Goal: Information Seeking & Learning: Learn about a topic

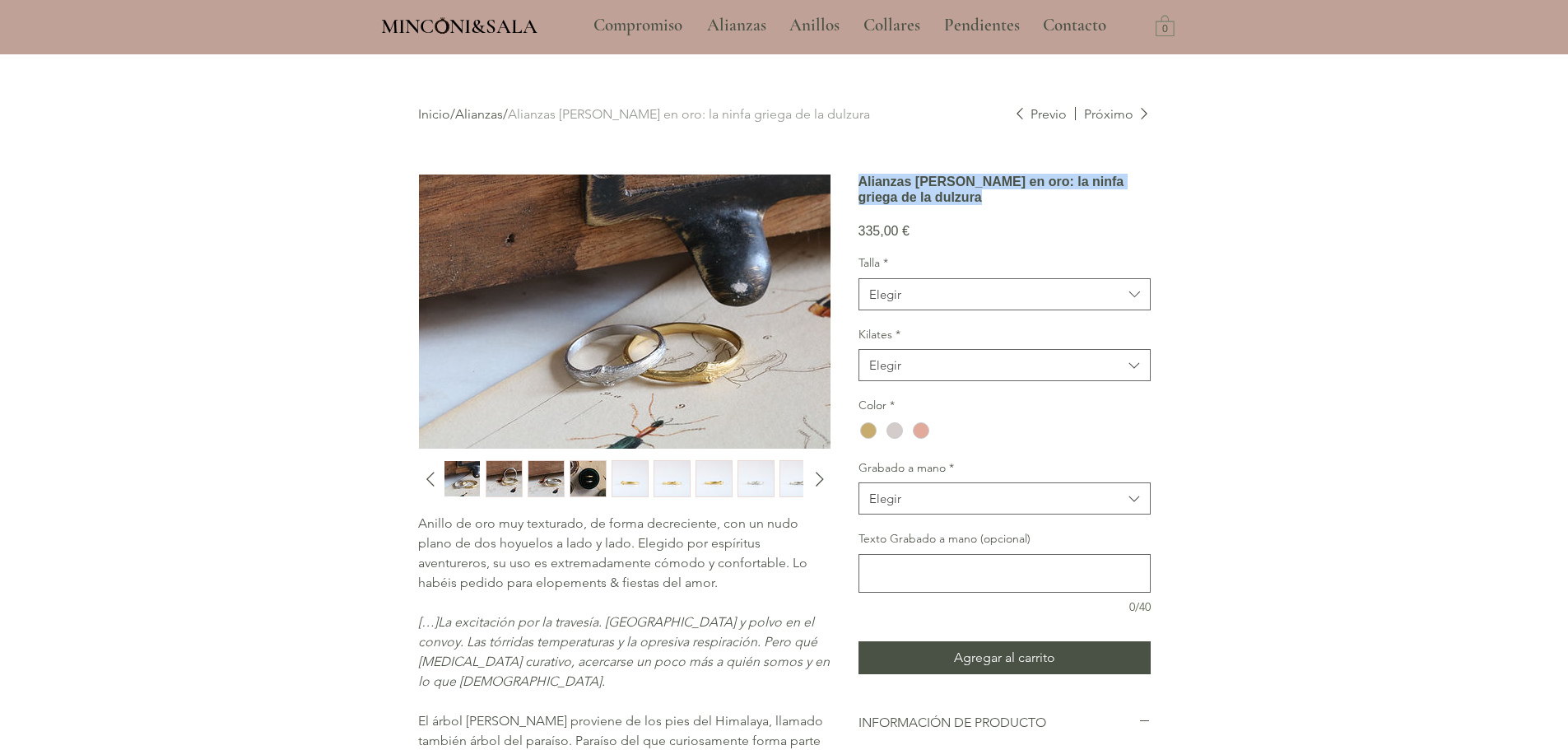
drag, startPoint x: 857, startPoint y: 183, endPoint x: 1130, endPoint y: 217, distance: 275.1
click at [1130, 217] on div "Anillo de oro muy texturado, de forma decreciente, con un nudo plano de dos hoy…" at bounding box center [784, 583] width 733 height 820
copy h1 "Alianzas [PERSON_NAME] en oro: la ninfa griega de la dulzura"
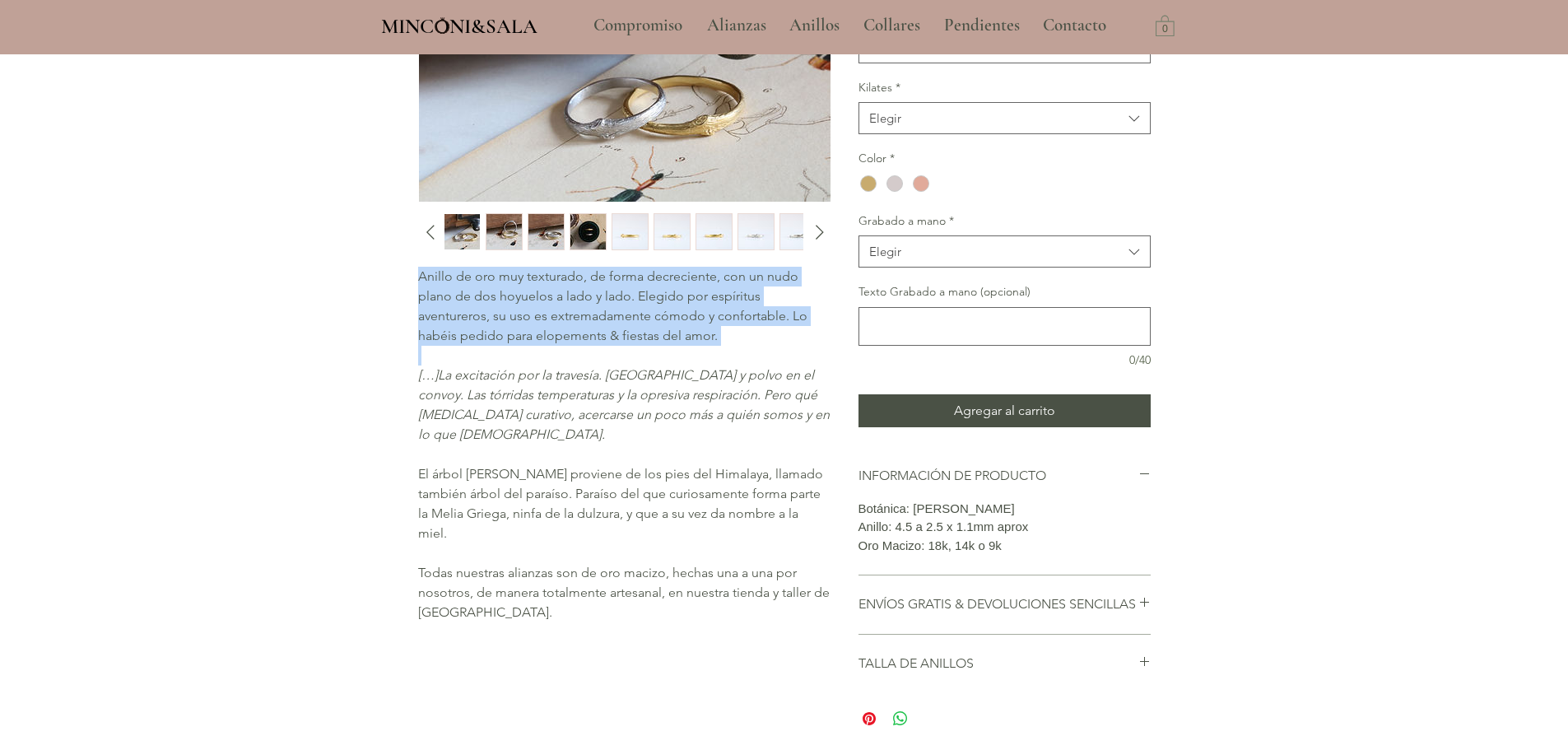
drag, startPoint x: 418, startPoint y: 279, endPoint x: 733, endPoint y: 347, distance: 322.3
click at [733, 347] on pre "Anillo de oro muy texturado, de forma decreciente, con un nudo plano de dos hoy…" at bounding box center [624, 444] width 412 height 356
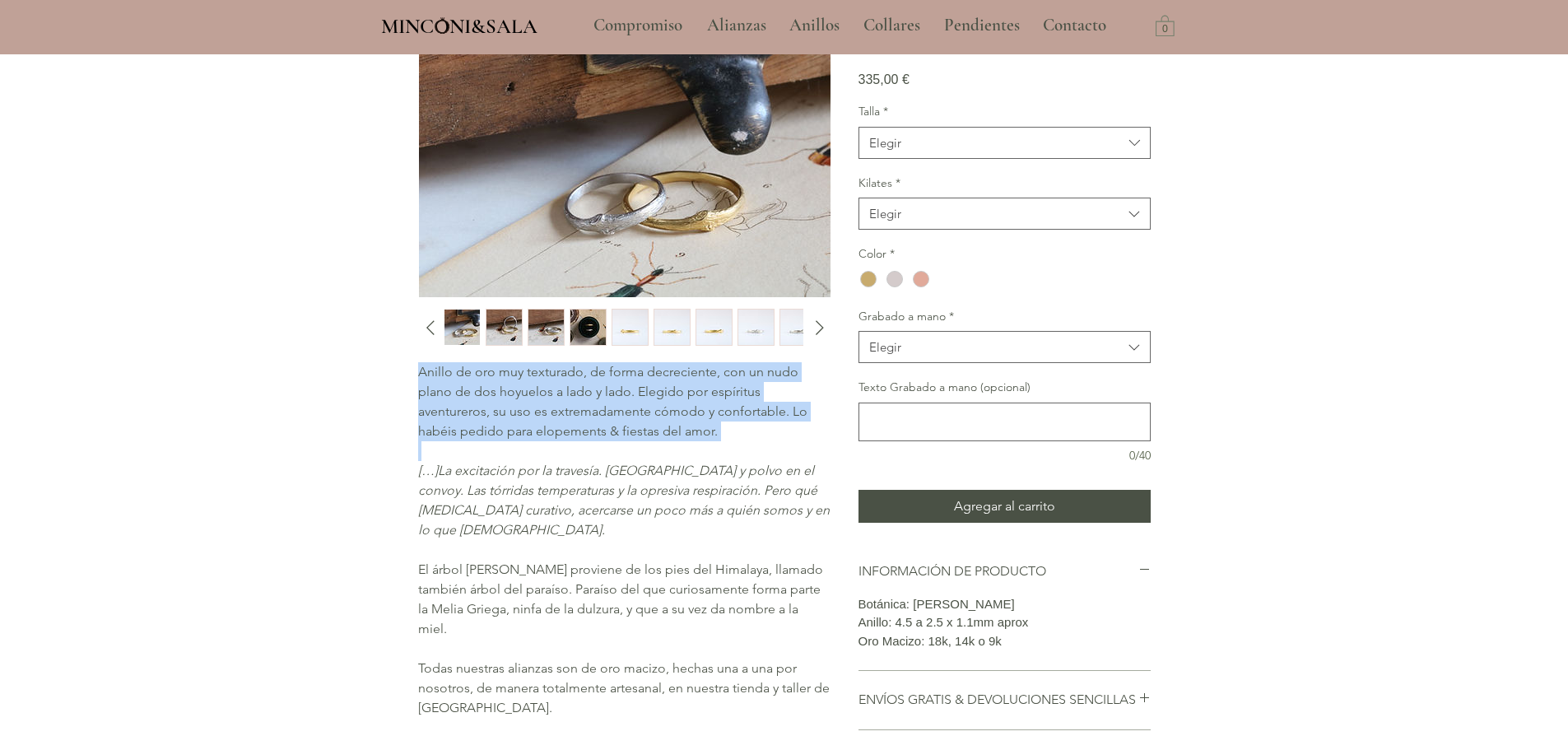
scroll to position [82, 0]
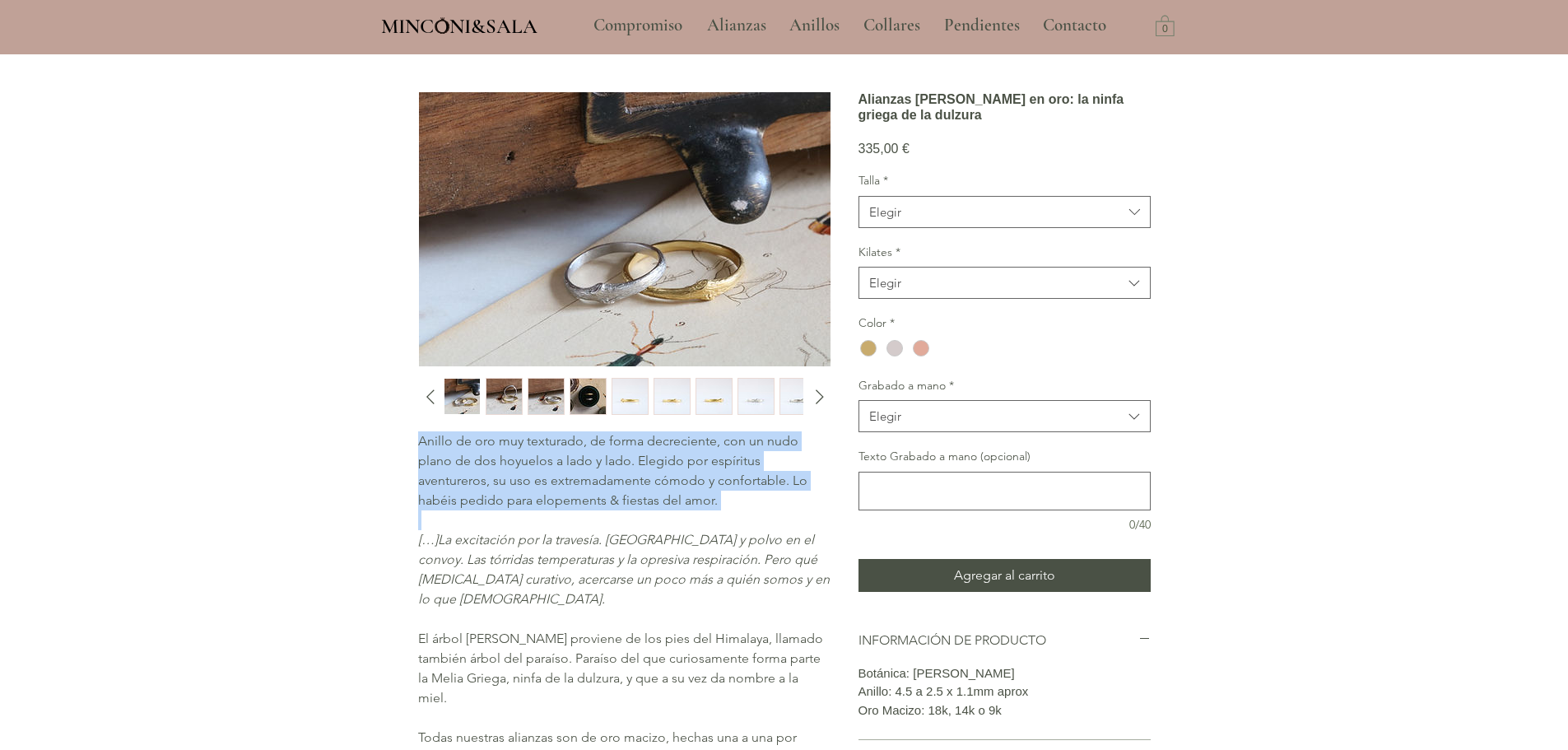
click at [486, 459] on span "Anillo de oro muy texturado, de forma decreciente, con un nudo plano de dos hoy…" at bounding box center [613, 470] width 390 height 75
drag, startPoint x: 422, startPoint y: 441, endPoint x: 786, endPoint y: 478, distance: 365.9
click at [786, 478] on span "Anillo de oro muy texturado, de forma decreciente, con un nudo plano de dos hoy…" at bounding box center [613, 470] width 390 height 75
copy span "Anillo de oro muy texturado, de forma decreciente, con un nudo plano de dos hoy…"
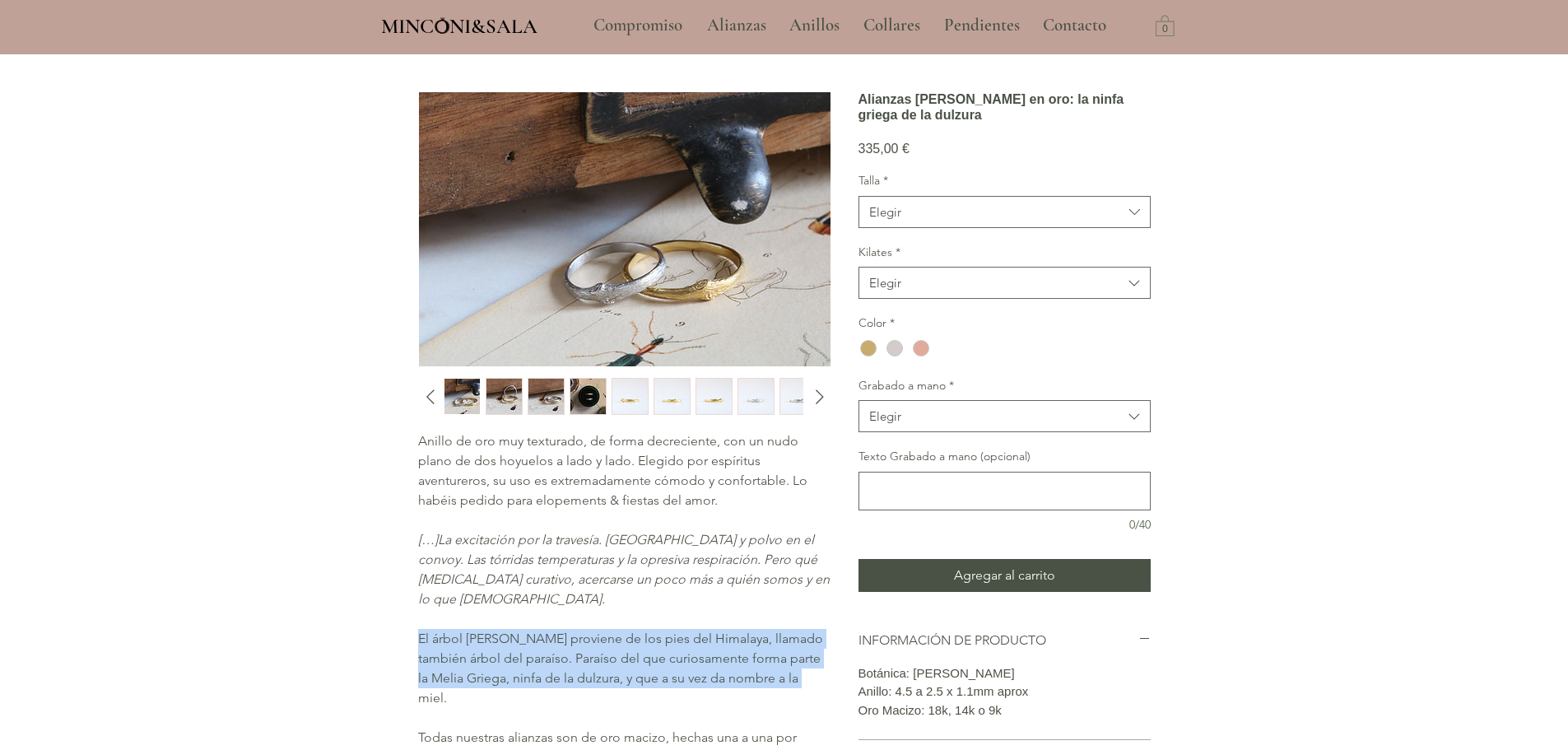
drag, startPoint x: 420, startPoint y: 621, endPoint x: 786, endPoint y: 659, distance: 368.0
click at [786, 659] on p "El árbol de melia proviene de los pies del Himalaya, llamado también árbol del …" at bounding box center [624, 668] width 412 height 79
copy span "El árbol de melia proviene de los pies del Himalaya, llamado también árbol del …"
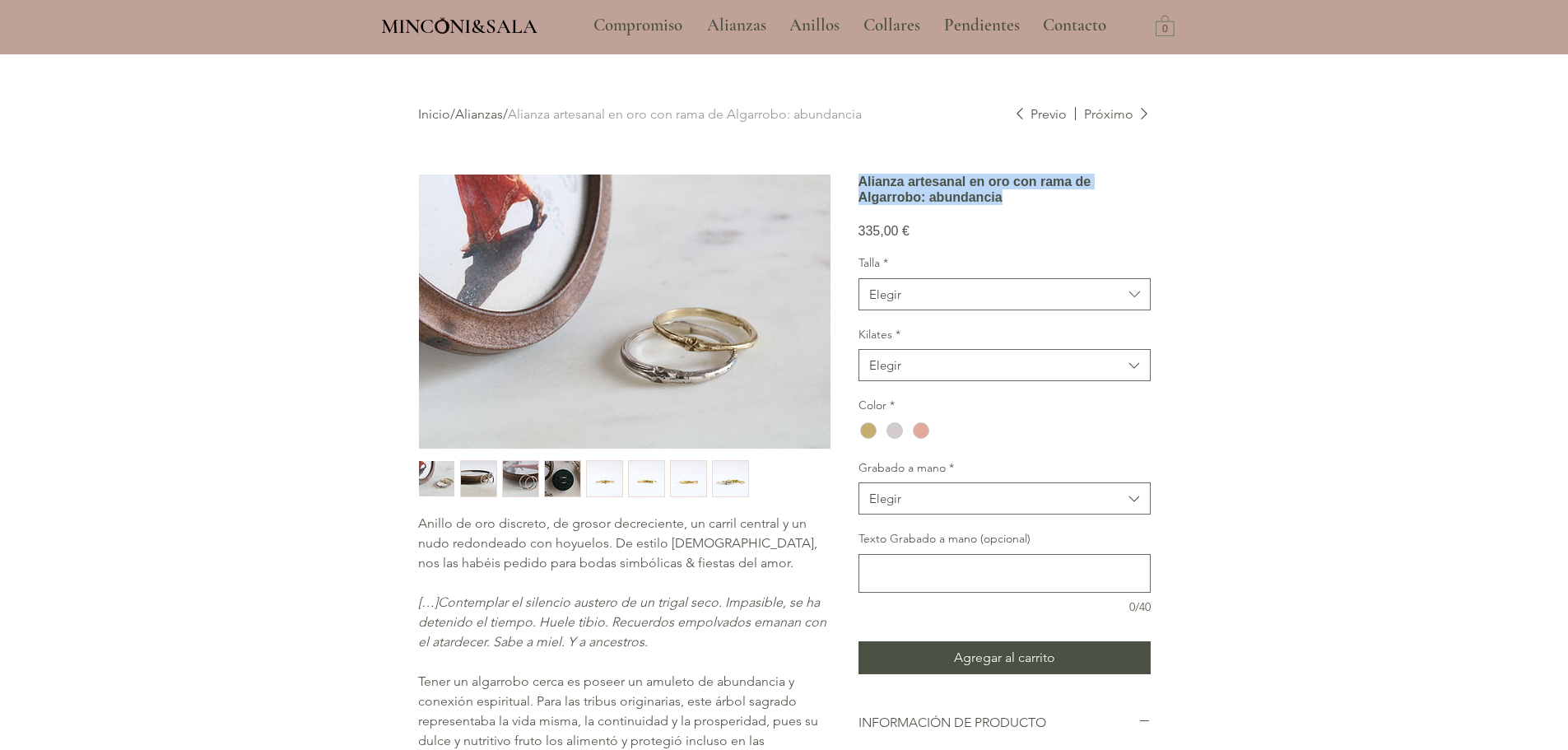
drag, startPoint x: 863, startPoint y: 180, endPoint x: 966, endPoint y: 237, distance: 117.7
click at [966, 205] on h1 "Alianza artesanal en oro con rama de Algarrobo: abundancia" at bounding box center [1005, 189] width 293 height 31
copy h1 "Alianza artesanal en oro con rama de Algarrobo: abundancia"
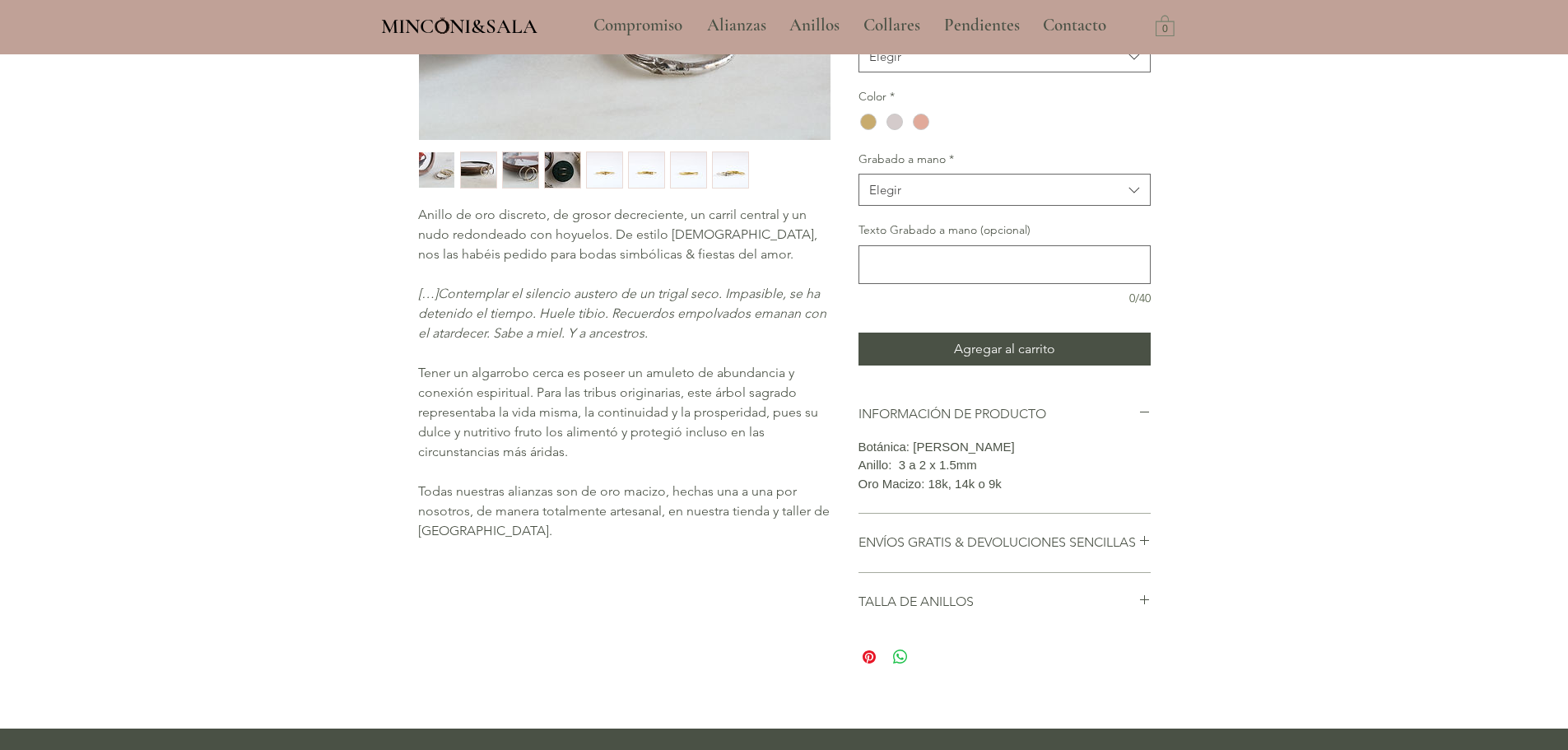
scroll to position [329, 0]
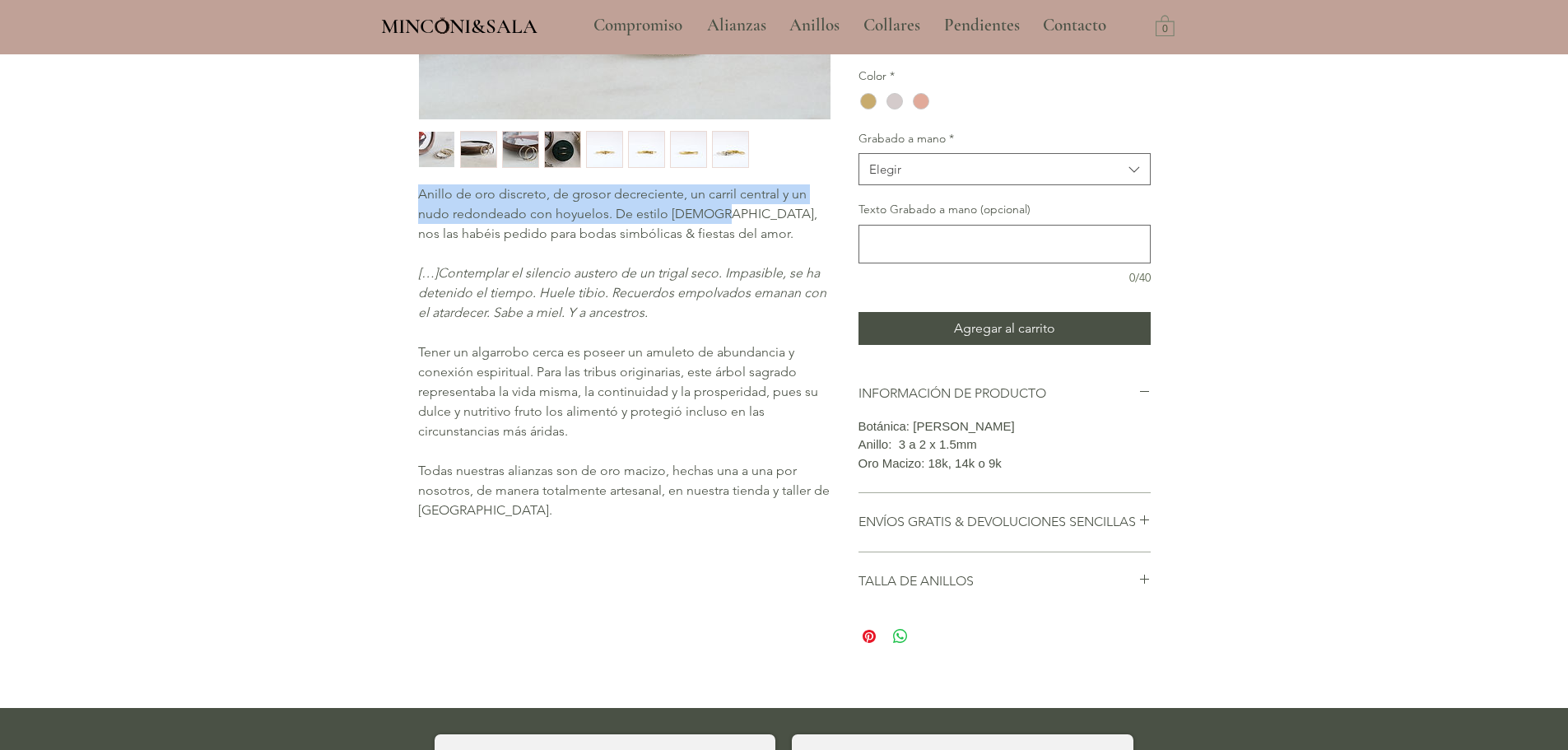
drag, startPoint x: 417, startPoint y: 194, endPoint x: 711, endPoint y: 217, distance: 294.9
click at [711, 217] on span "Anillo de oro discreto, de grosor decreciente, un carril central y un nudo redo…" at bounding box center [617, 213] width 399 height 55
copy span "Anillo de oro discreto, de grosor decreciente, un carril central y un nudo redo…"
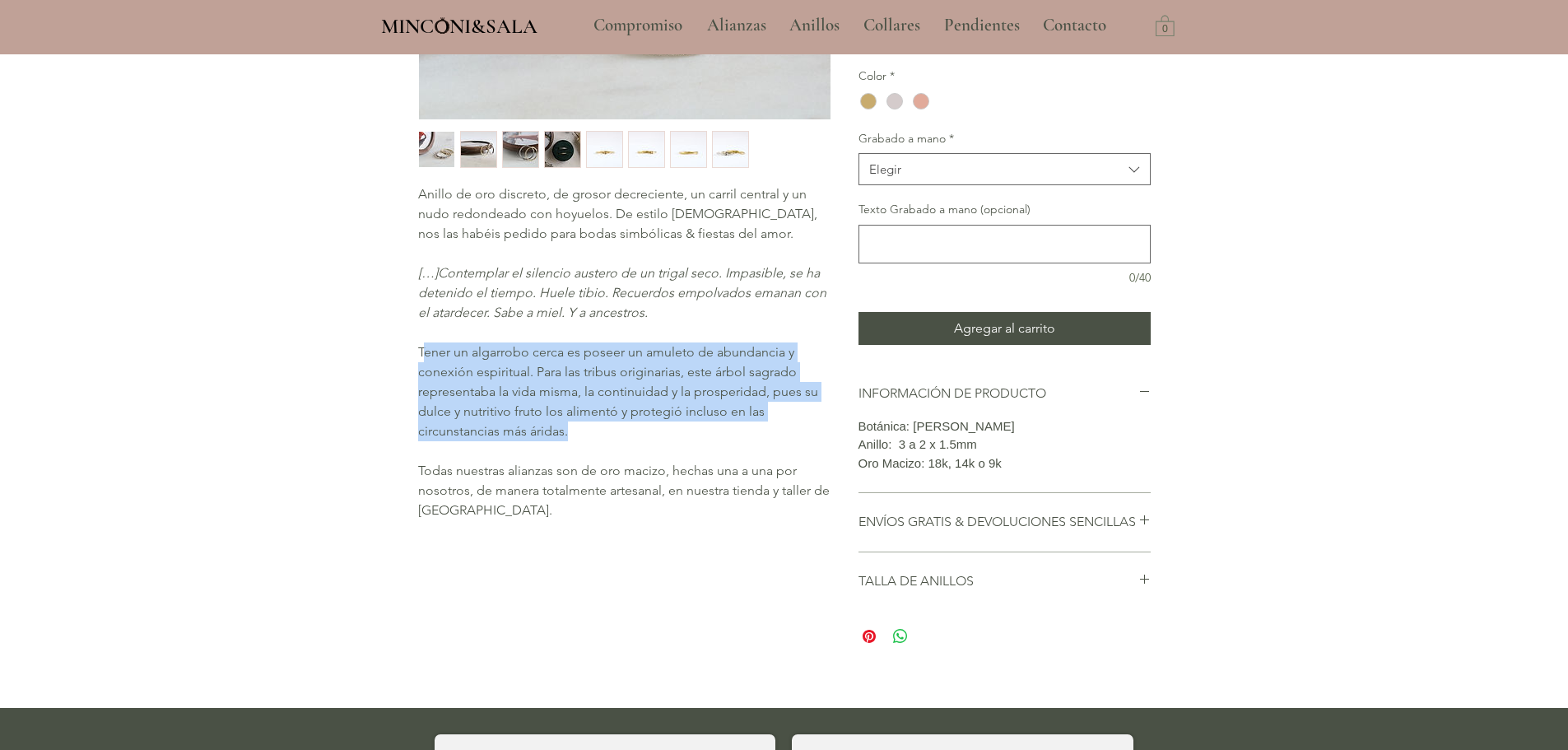
drag, startPoint x: 422, startPoint y: 350, endPoint x: 577, endPoint y: 440, distance: 179.2
click at [577, 440] on p "Tener un algarrobo cerca es poseer un amuleto de abundancia y conexión espiritu…" at bounding box center [624, 392] width 412 height 99
click at [583, 440] on p "Tener un algarrobo cerca es poseer un amuleto de abundancia y conexión espiritu…" at bounding box center [624, 392] width 412 height 99
drag, startPoint x: 576, startPoint y: 444, endPoint x: 420, endPoint y: 354, distance: 180.1
click at [420, 354] on pre "Anillo de oro discreto, de grosor decreciente, un carril central y un nudo redo…" at bounding box center [624, 352] width 412 height 336
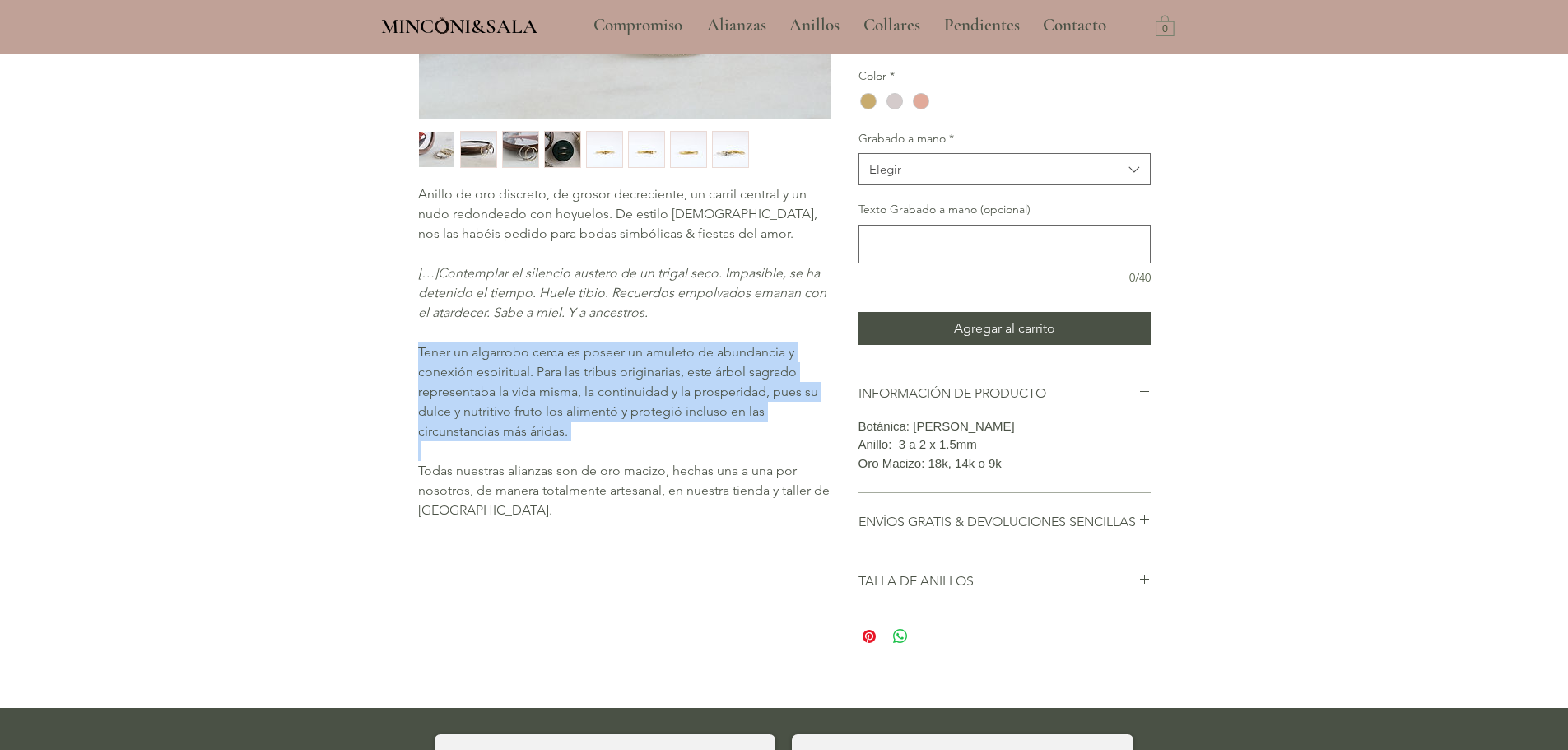
copy pre "Tener un algarrobo cerca es poseer un amuleto de abundancia y conexión espiritu…"
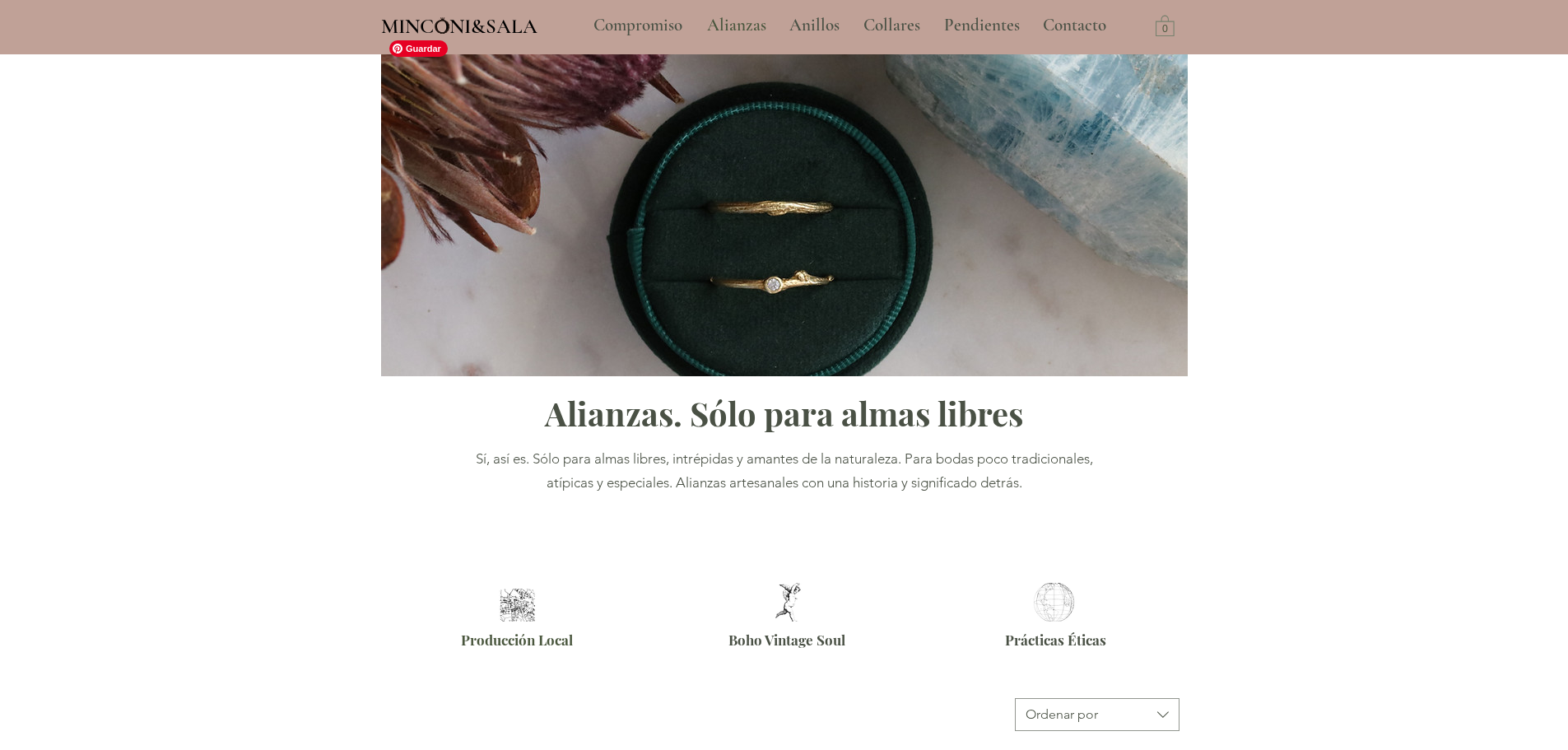
scroll to position [493, 0]
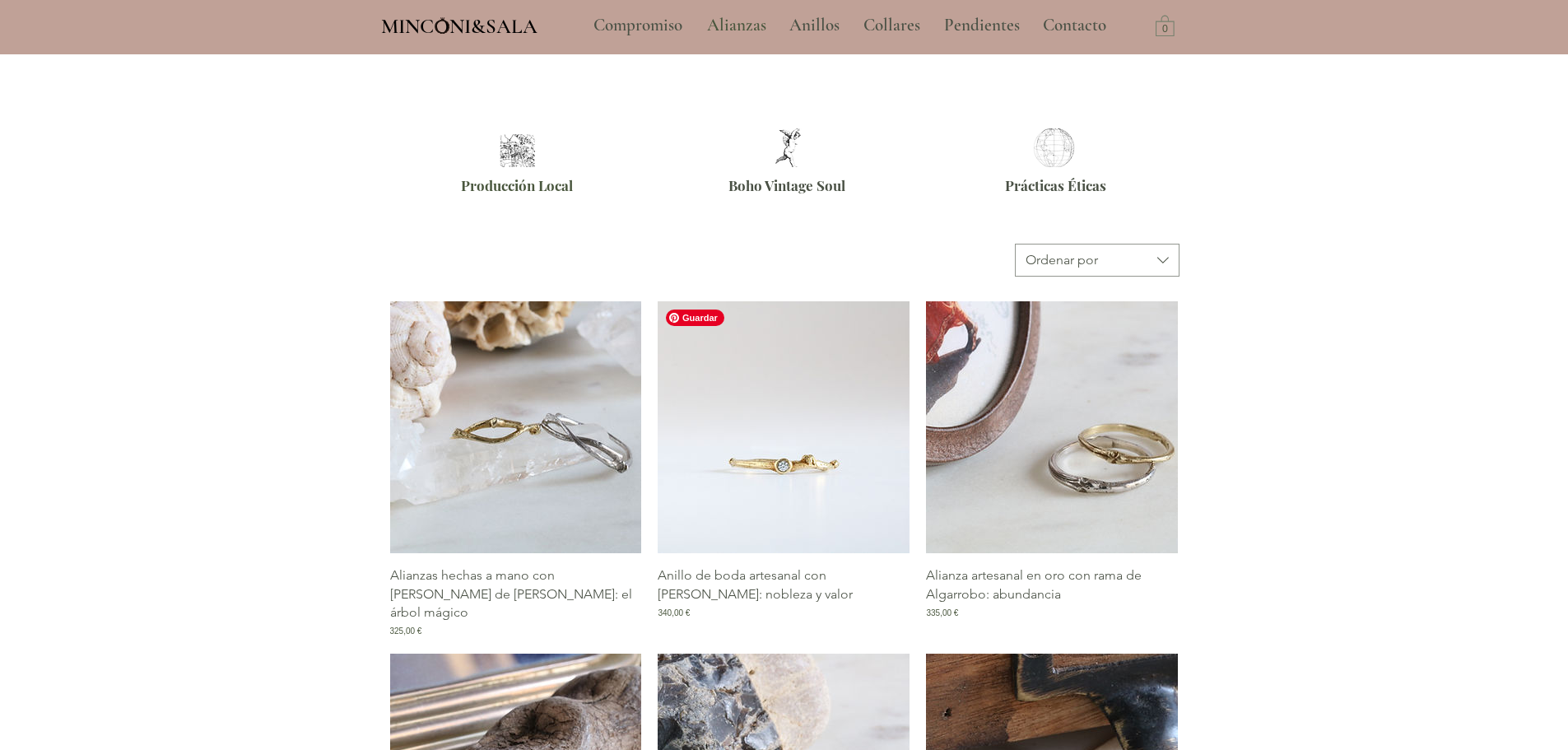
click at [750, 484] on img "Galería de Anillo de boda artesanal con rama de Pruno: nobleza y valor" at bounding box center [784, 426] width 252 height 252
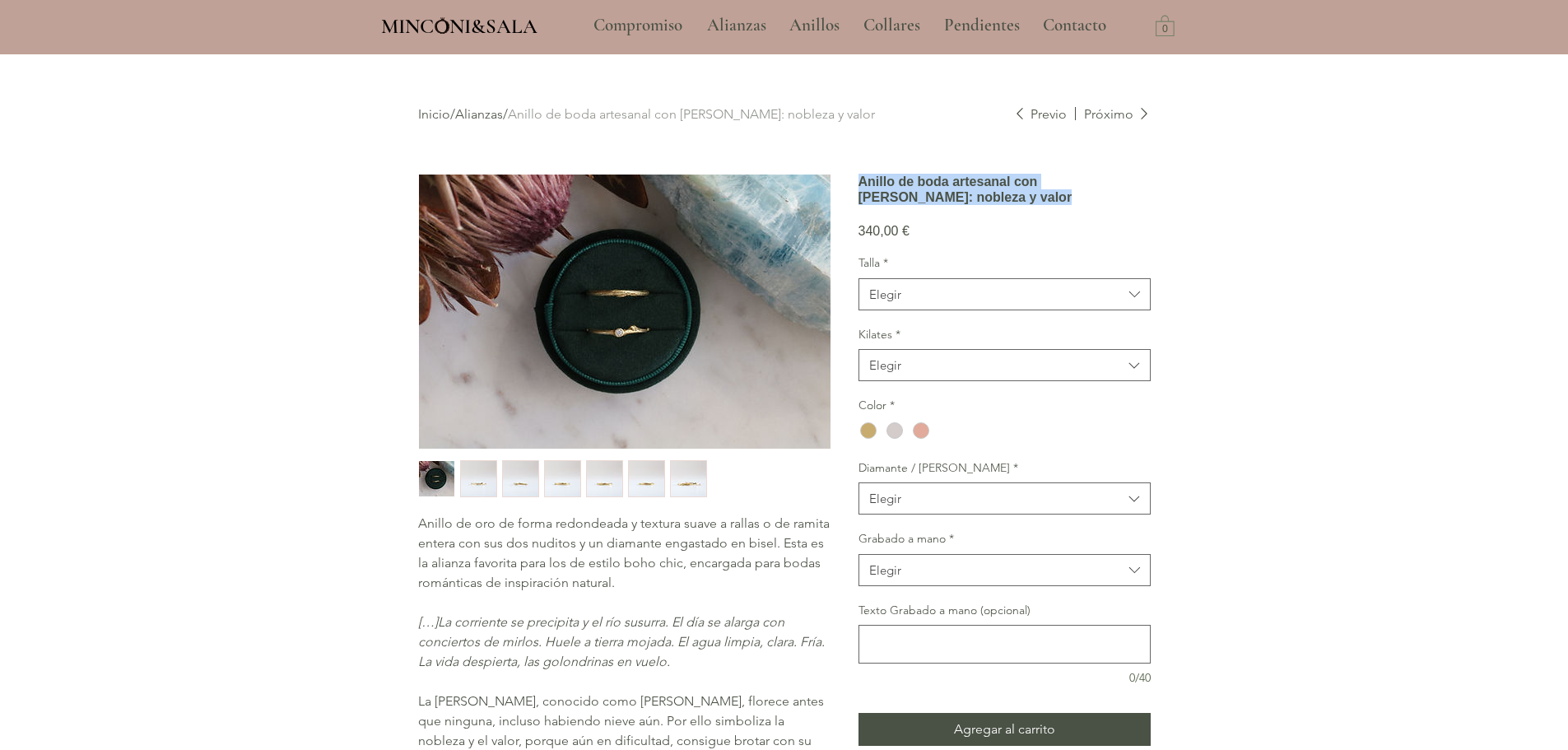
drag, startPoint x: 864, startPoint y: 183, endPoint x: 904, endPoint y: 237, distance: 67.2
click at [904, 205] on h1 "Anillo de boda artesanal con rama de Pruno: nobleza y valor" at bounding box center [1005, 189] width 293 height 31
copy h1 "Anillo de boda artesanal con rama de Pruno: nobleza y valor"
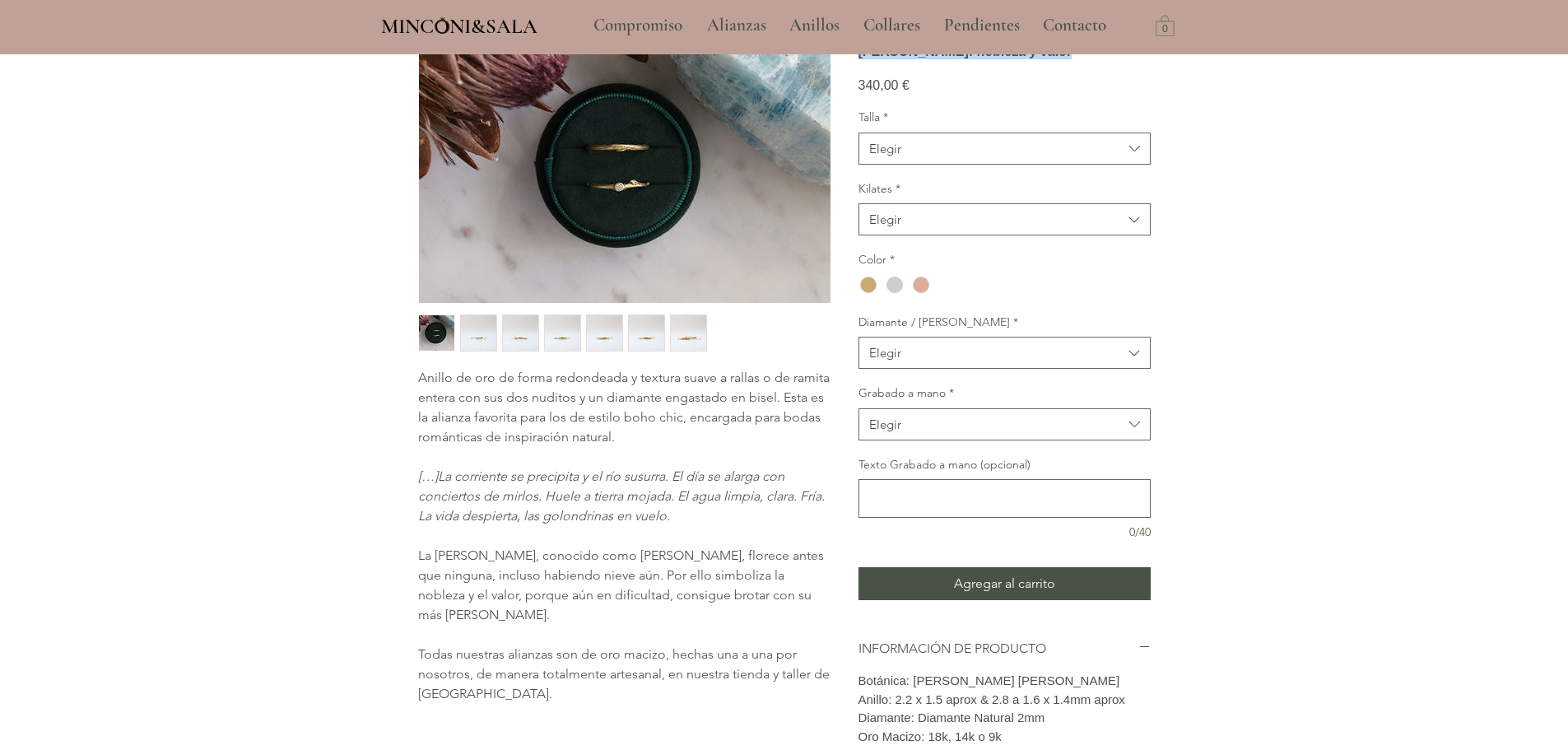
scroll to position [329, 0]
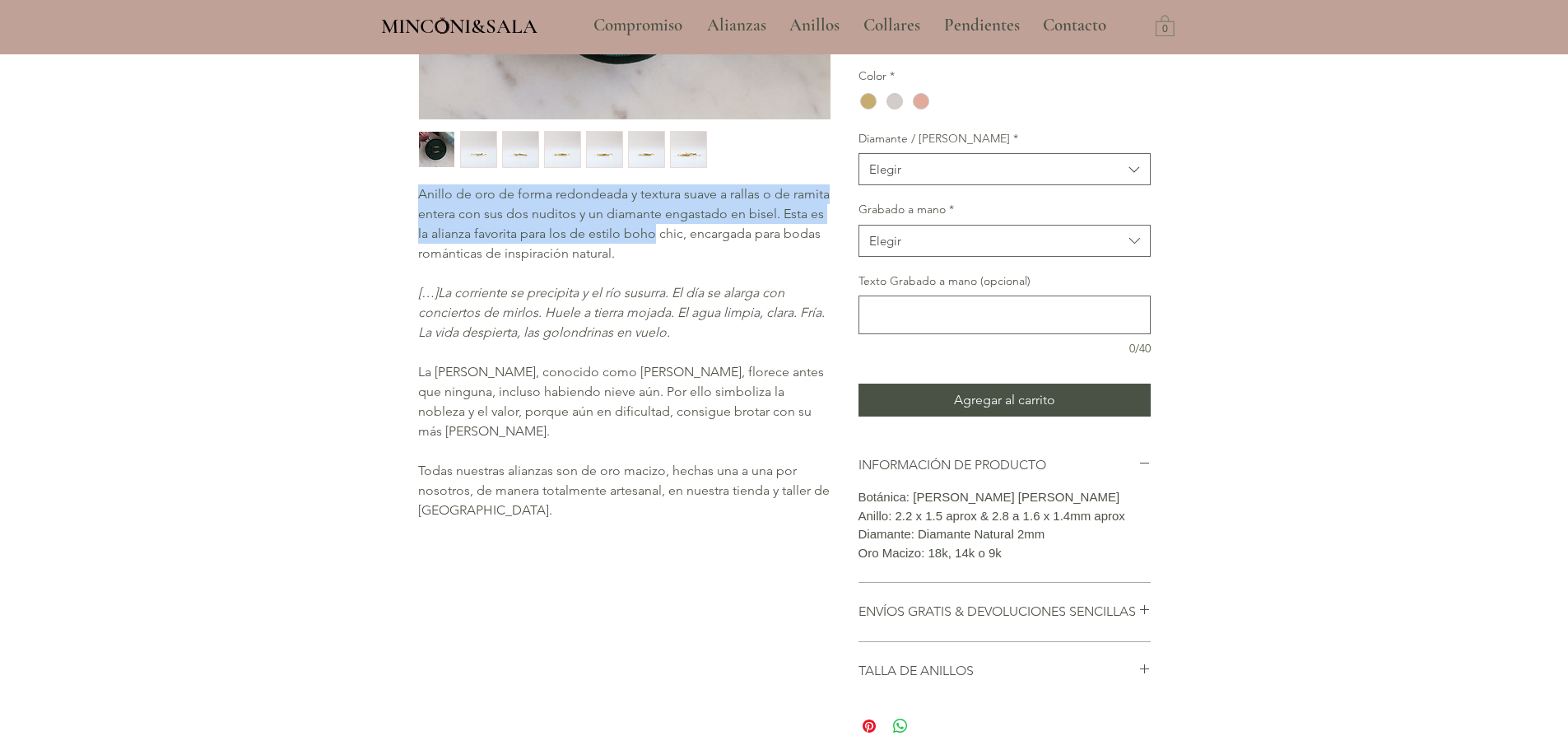
drag, startPoint x: 421, startPoint y: 198, endPoint x: 697, endPoint y: 237, distance: 278.7
click at [697, 237] on span "Anillo de oro de forma redondeada y textura suave a rallas o de ramita entera c…" at bounding box center [624, 223] width 412 height 75
copy span "Anillo de oro de forma redondeada y textura suave a rallas o de ramita entera c…"
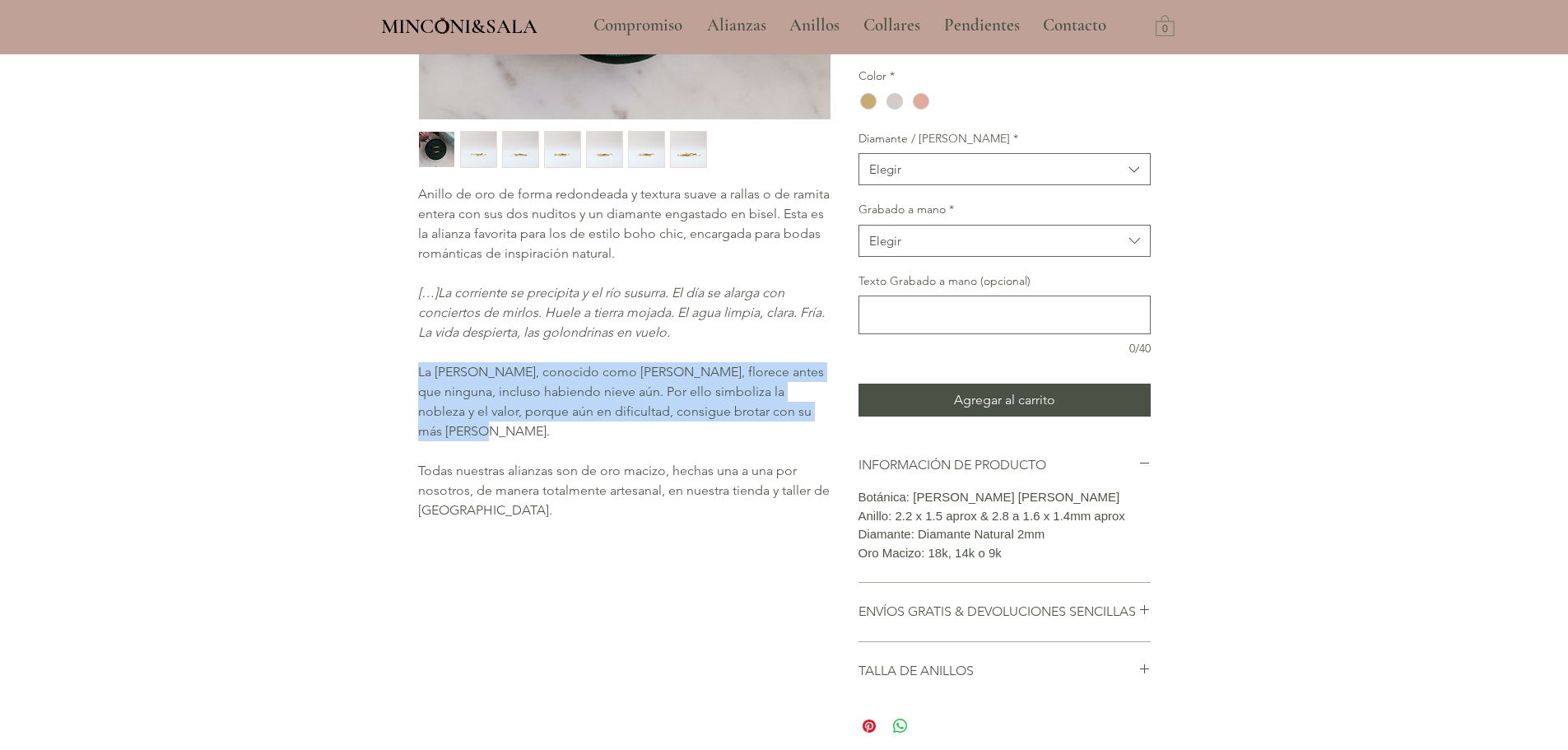
drag, startPoint x: 417, startPoint y: 368, endPoint x: 784, endPoint y: 416, distance: 370.1
click at [784, 416] on span "La flor del pruno, conocido como ciruelo, florece antes que ninguna, incluso ha…" at bounding box center [621, 400] width 406 height 75
copy span "La flor del pruno, conocido como ciruelo, florece antes que ninguna, incluso ha…"
